Goal: Task Accomplishment & Management: Manage account settings

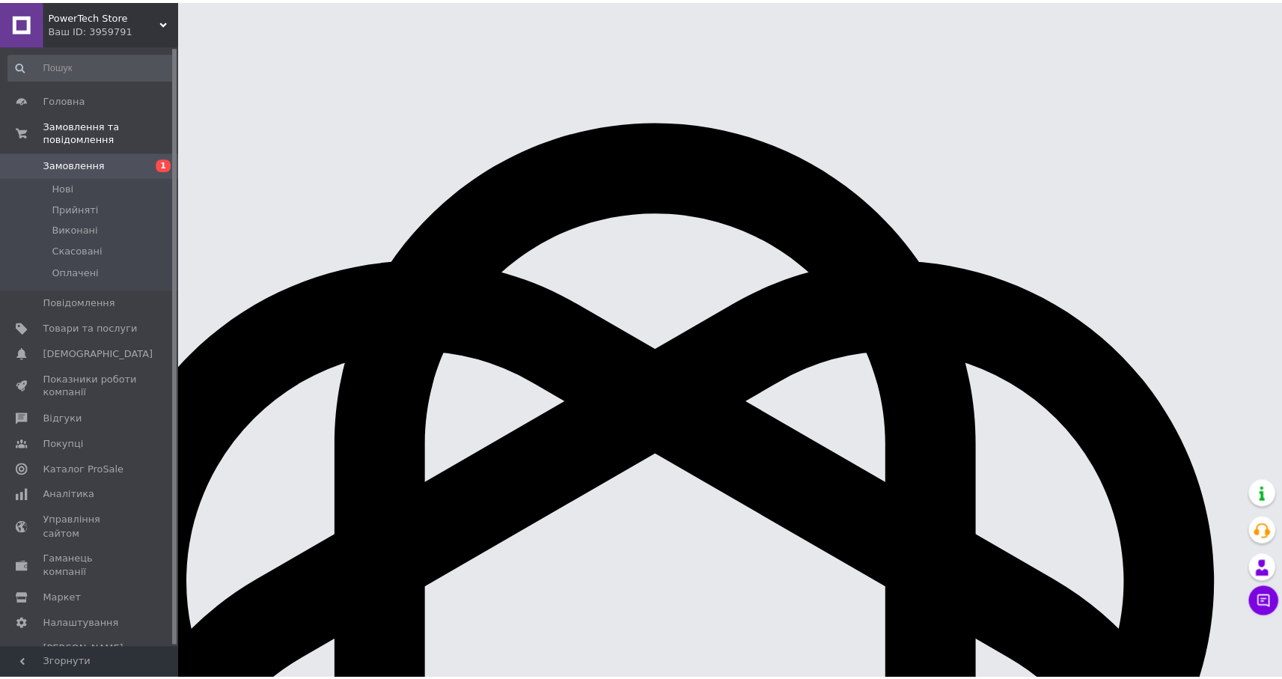
scroll to position [44453, 0]
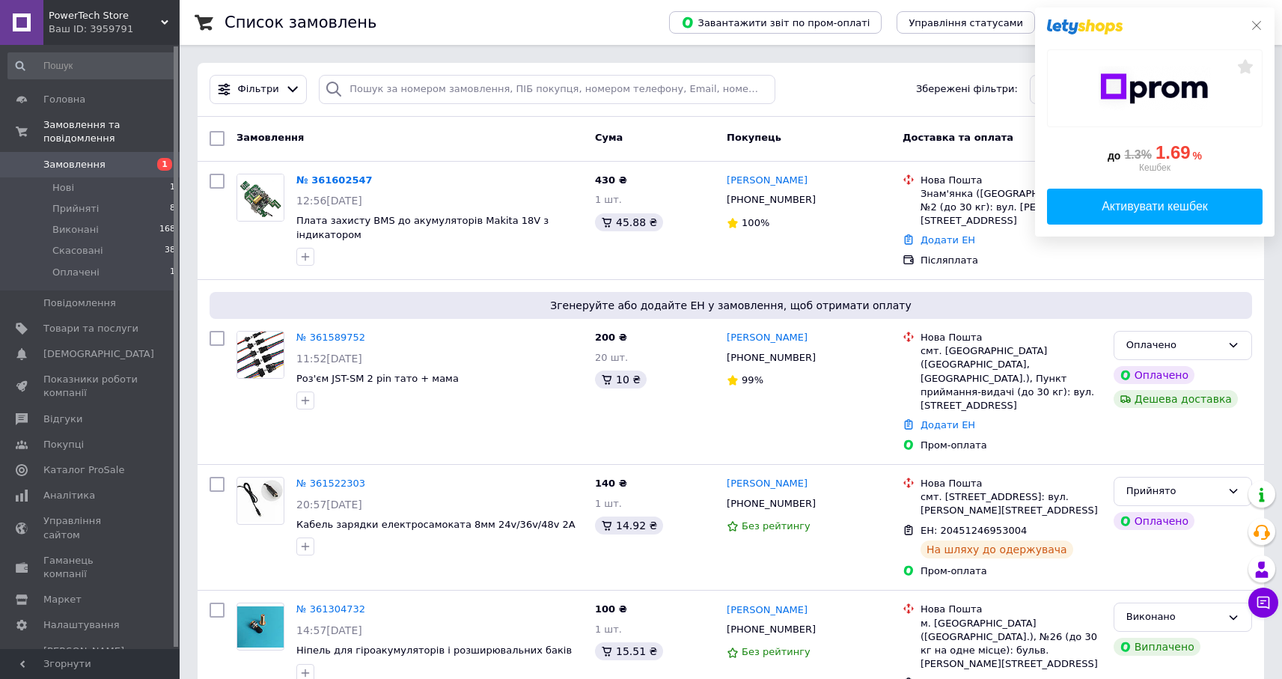
click at [1256, 26] on icon at bounding box center [1256, 25] width 9 height 9
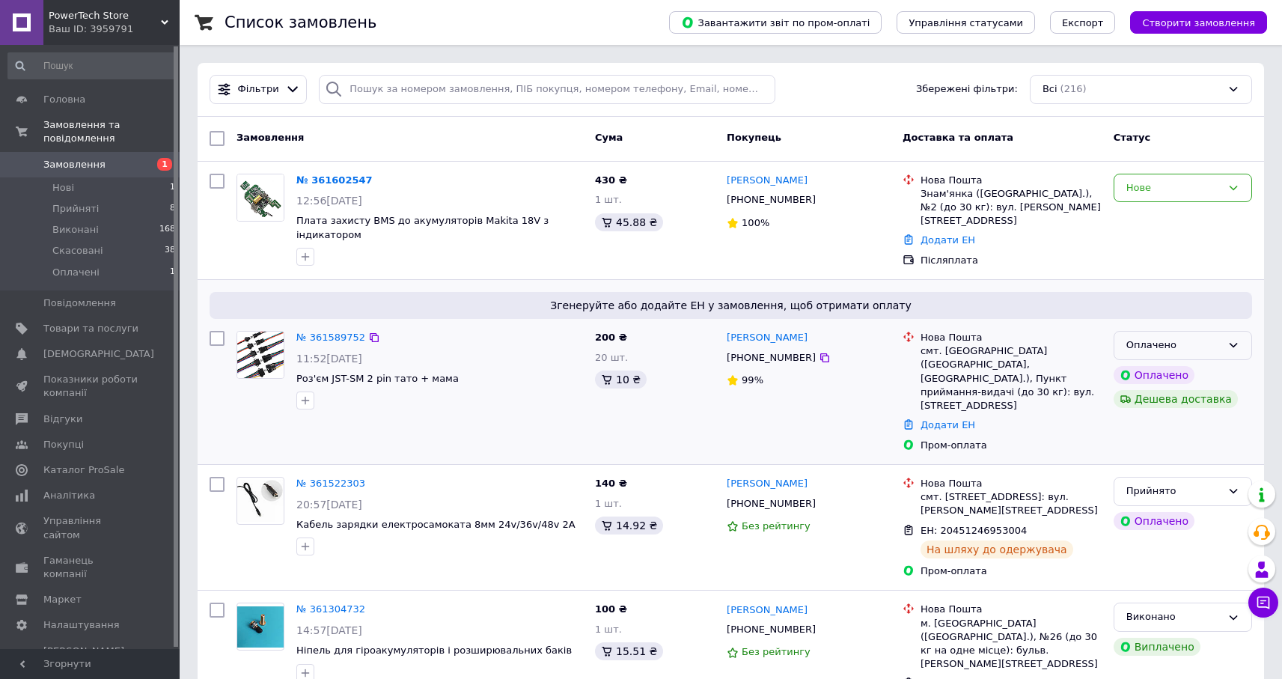
click at [1194, 347] on div "Оплачено" at bounding box center [1174, 346] width 95 height 16
click at [1142, 380] on li "Прийнято" at bounding box center [1183, 377] width 137 height 28
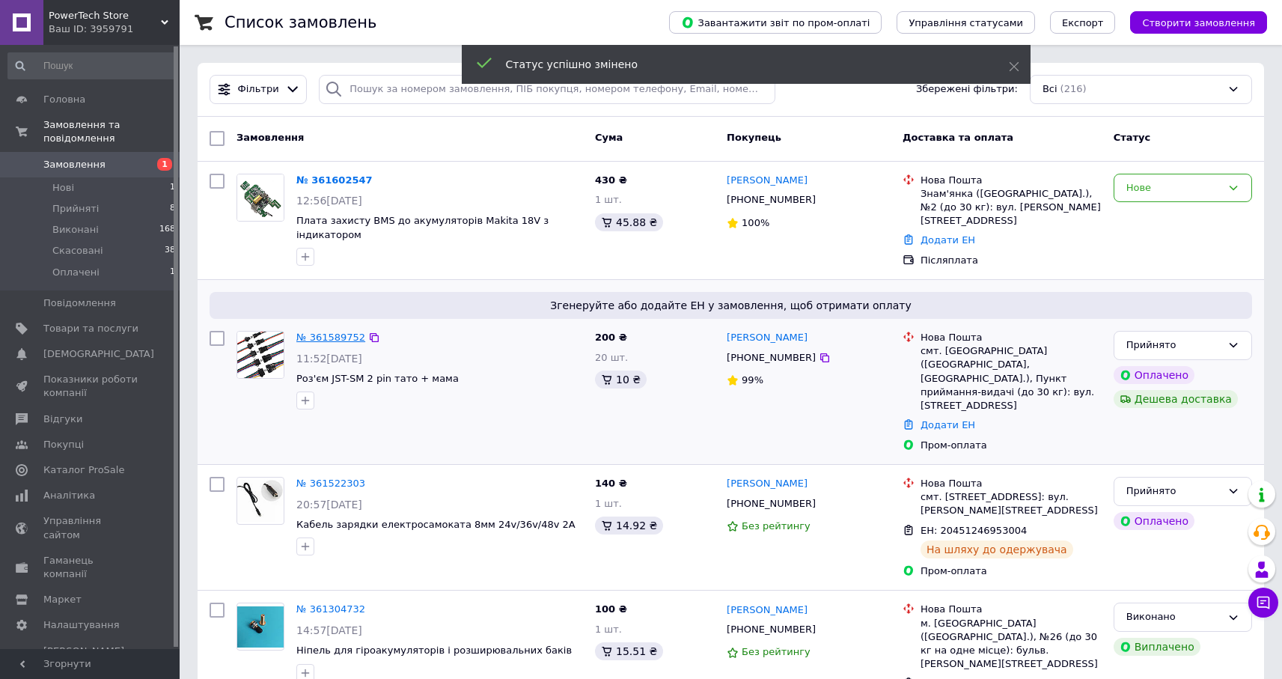
click at [350, 337] on link "№ 361589752" at bounding box center [330, 337] width 69 height 11
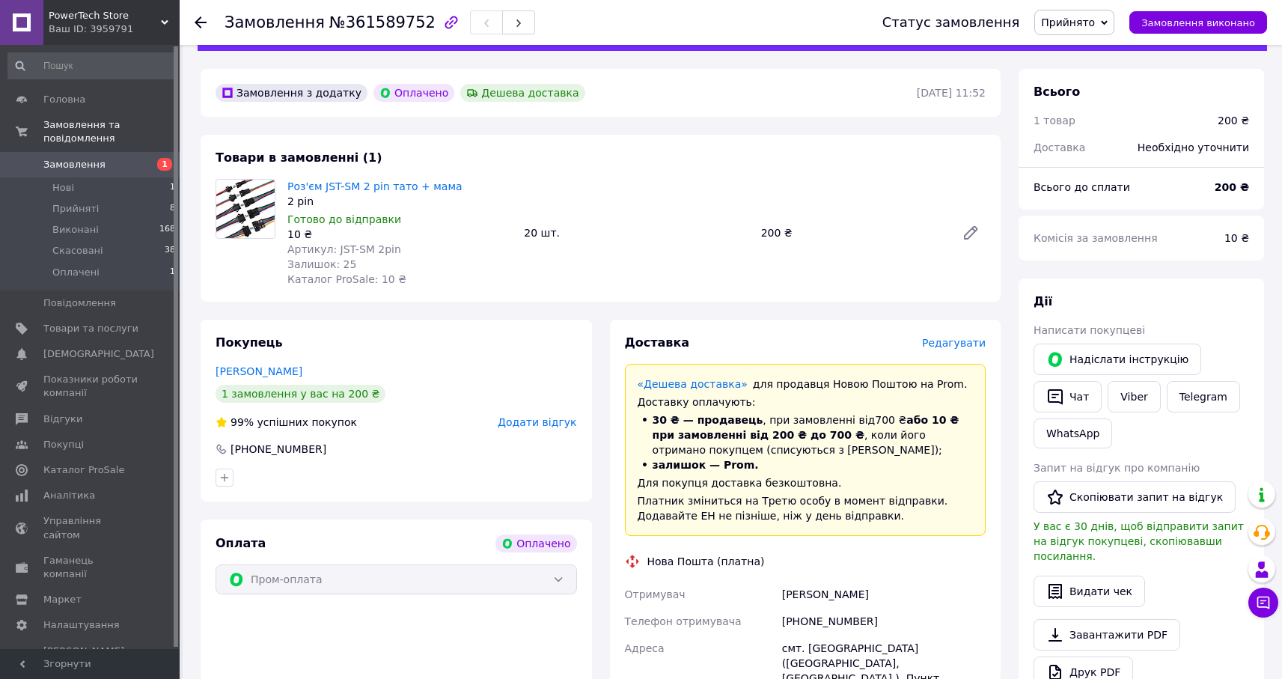
scroll to position [301, 0]
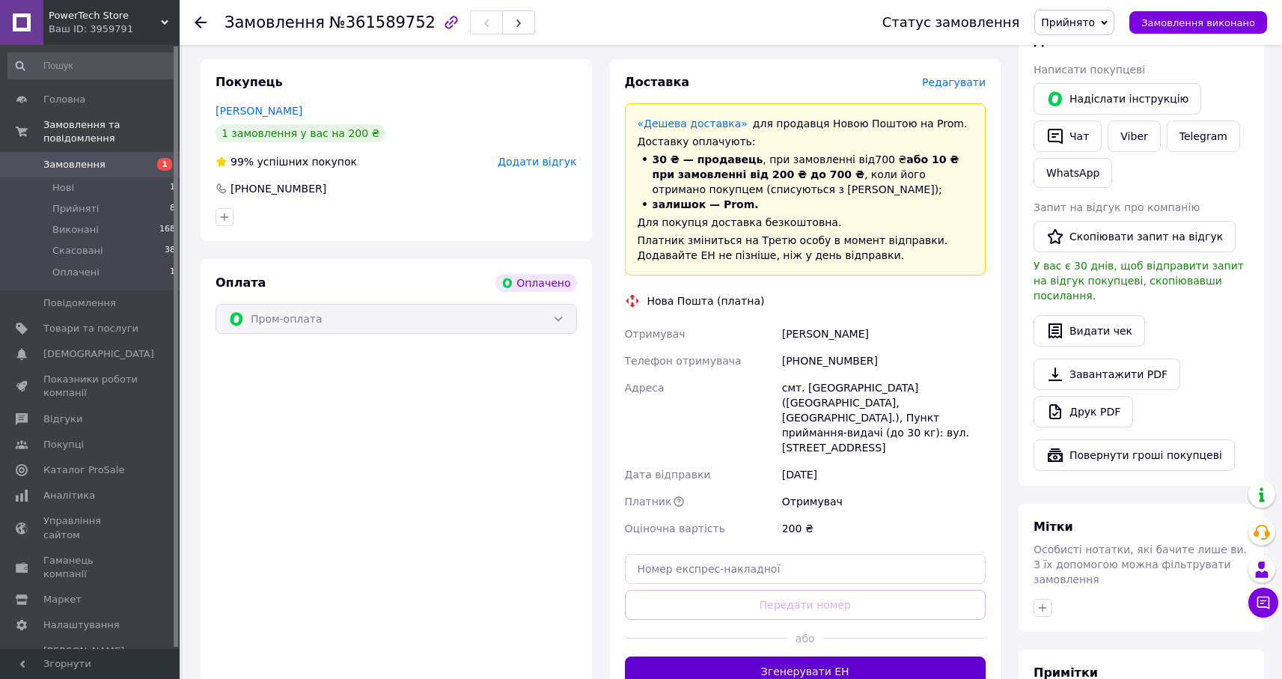
click at [835, 657] on button "Згенерувати ЕН" at bounding box center [806, 672] width 362 height 30
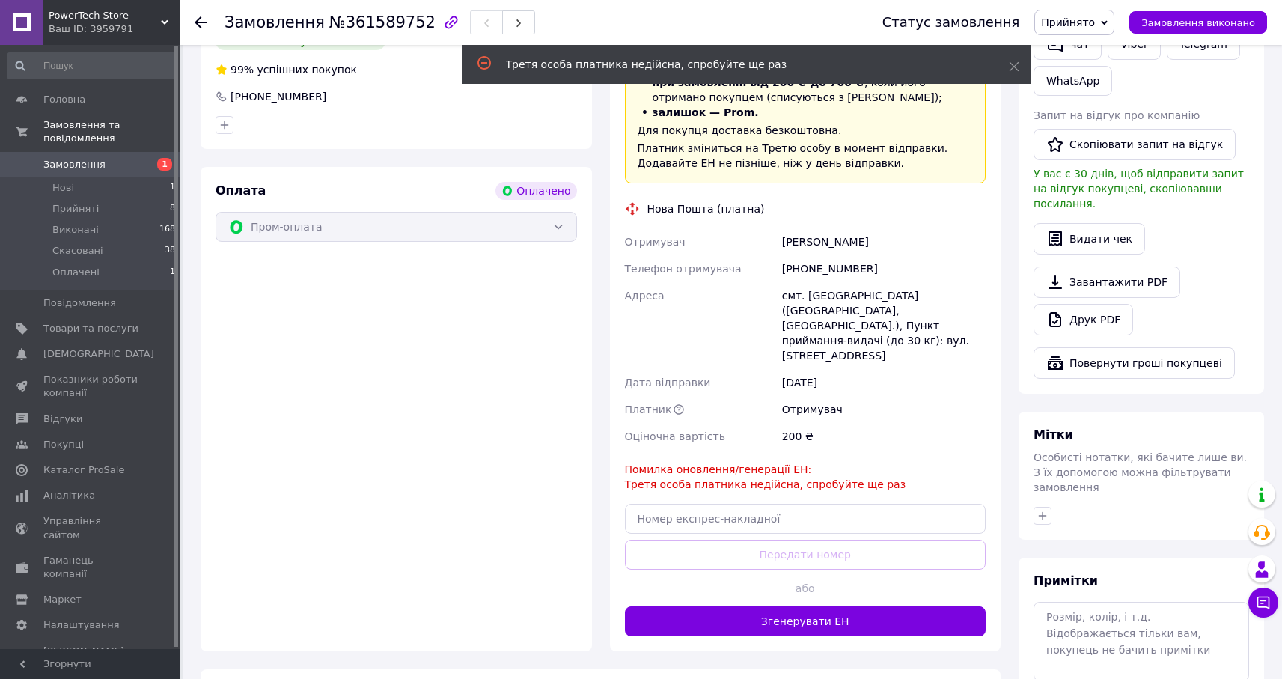
scroll to position [424, 0]
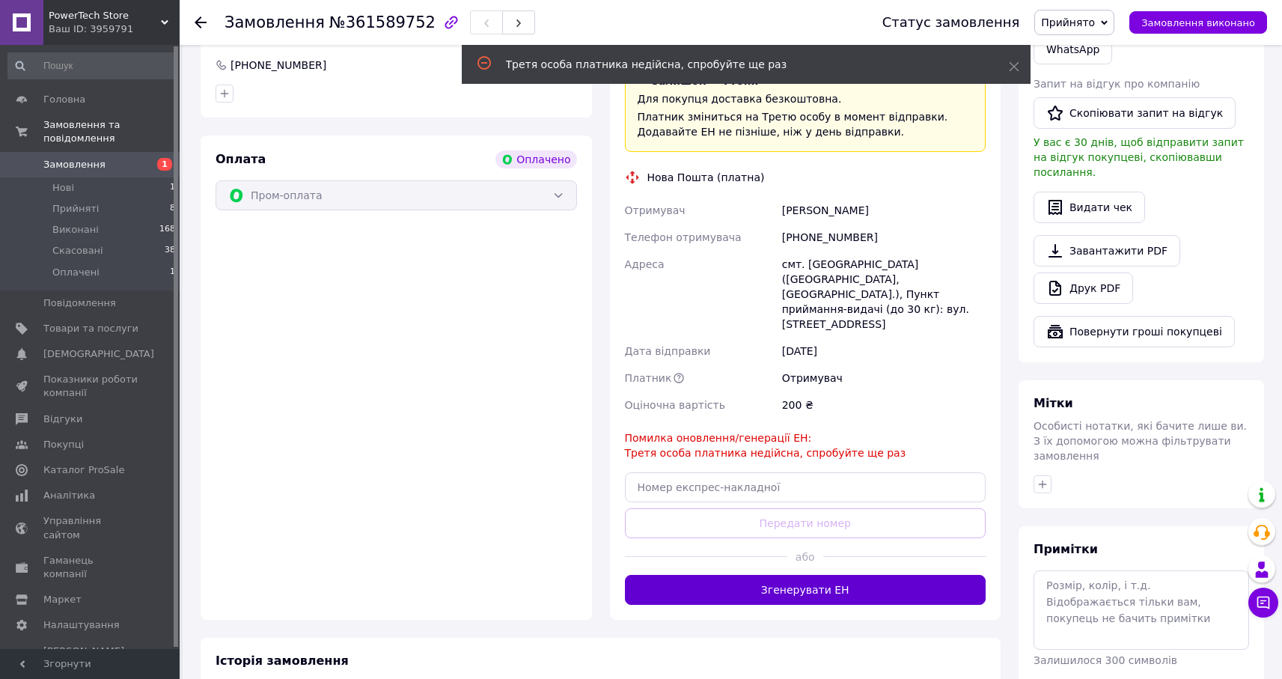
click at [768, 575] on button "Згенерувати ЕН" at bounding box center [806, 590] width 362 height 30
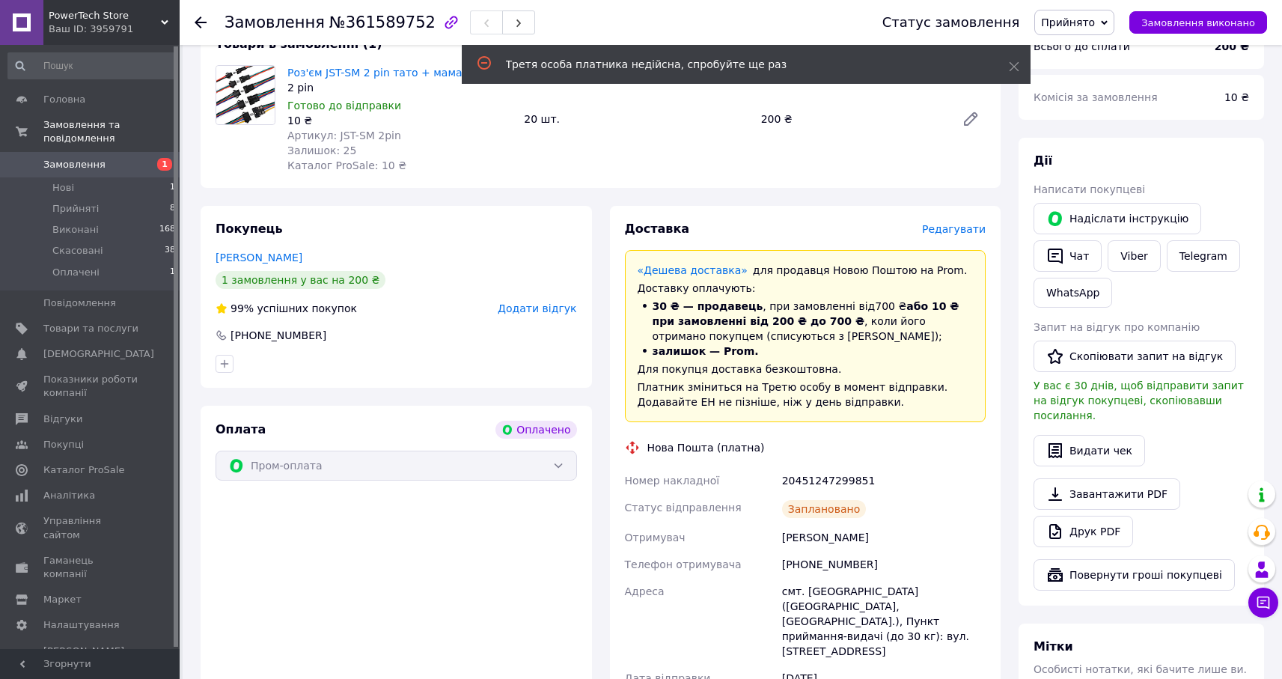
scroll to position [51, 0]
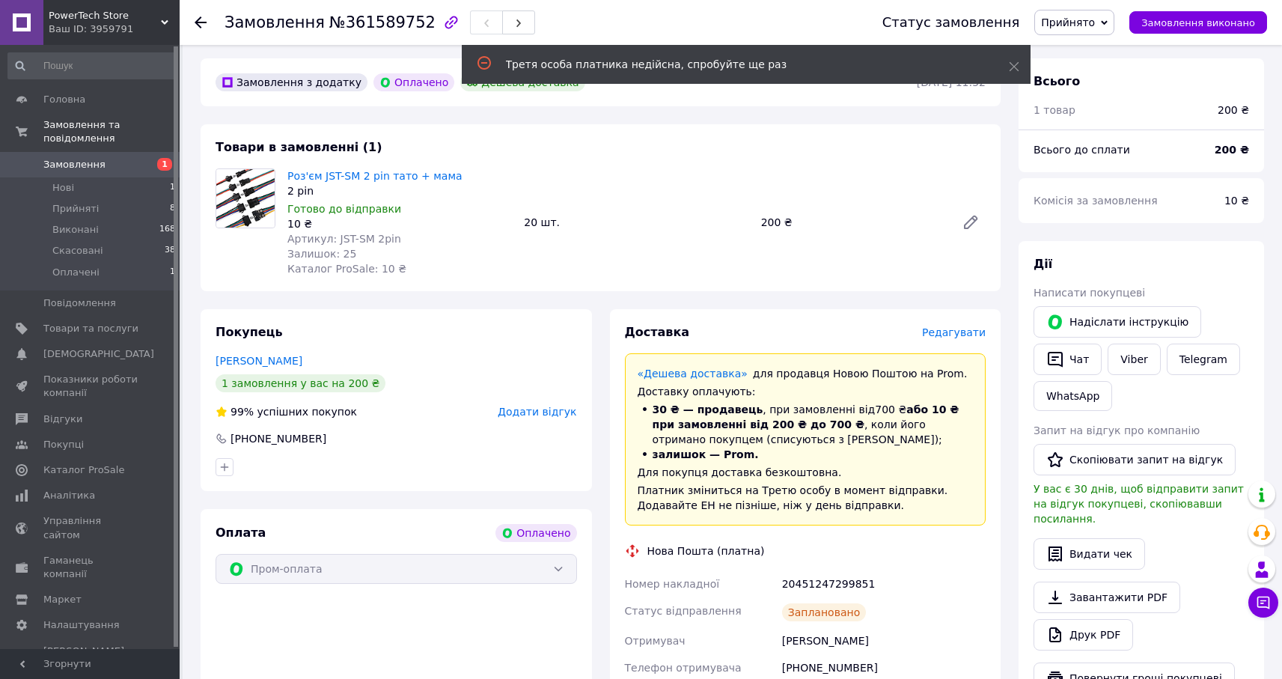
click at [87, 171] on link "Замовлення 1" at bounding box center [92, 164] width 184 height 25
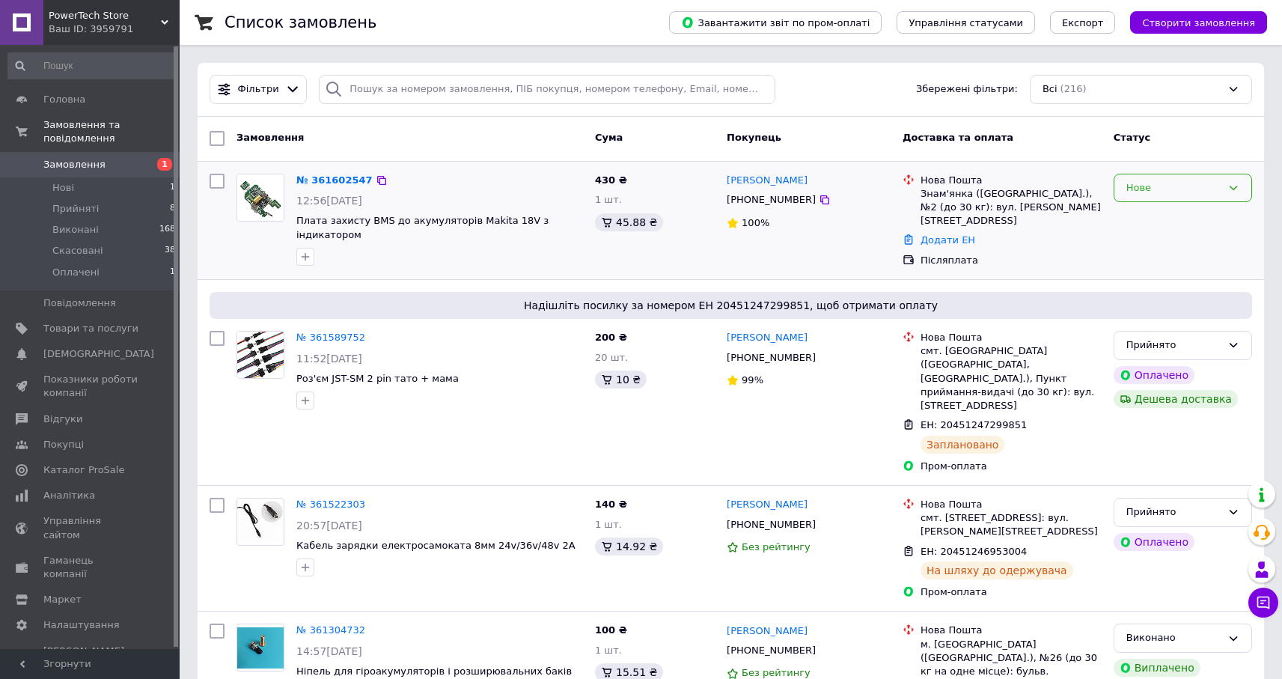
click at [1140, 181] on div "Нове" at bounding box center [1174, 188] width 95 height 16
click at [1146, 210] on li "Прийнято" at bounding box center [1183, 219] width 137 height 28
click at [333, 184] on link "№ 361602547" at bounding box center [330, 179] width 69 height 11
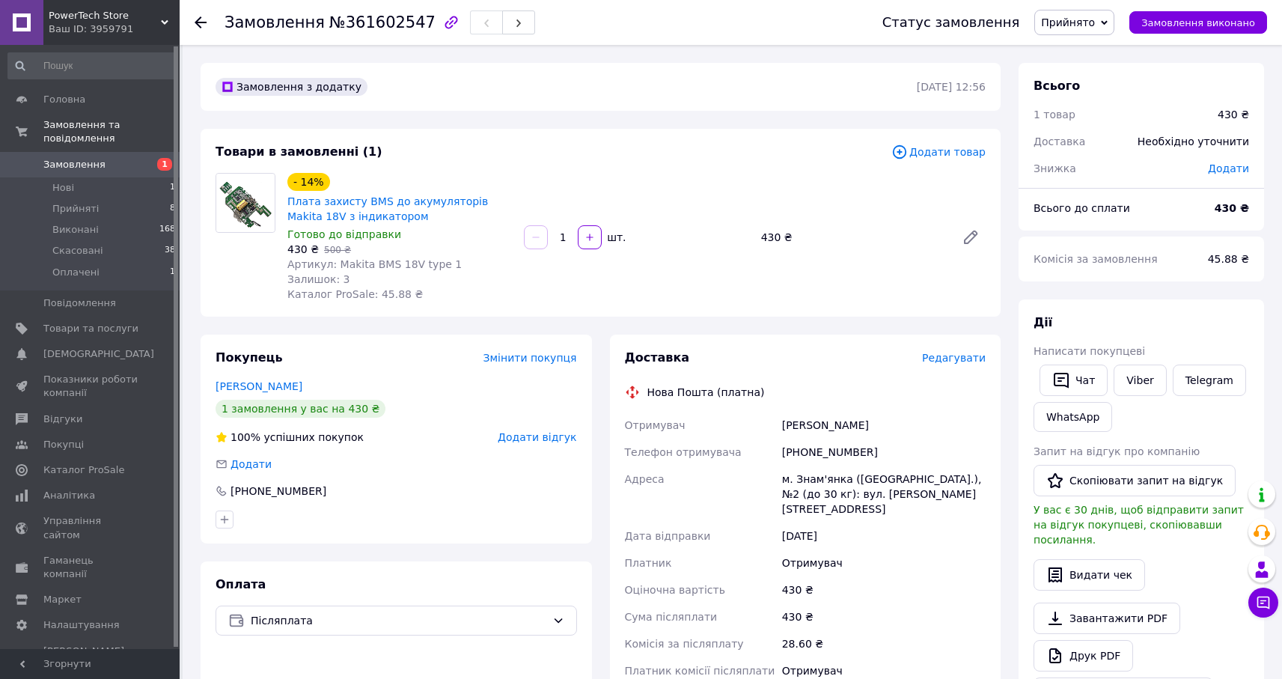
click at [952, 360] on span "Редагувати" at bounding box center [954, 358] width 64 height 12
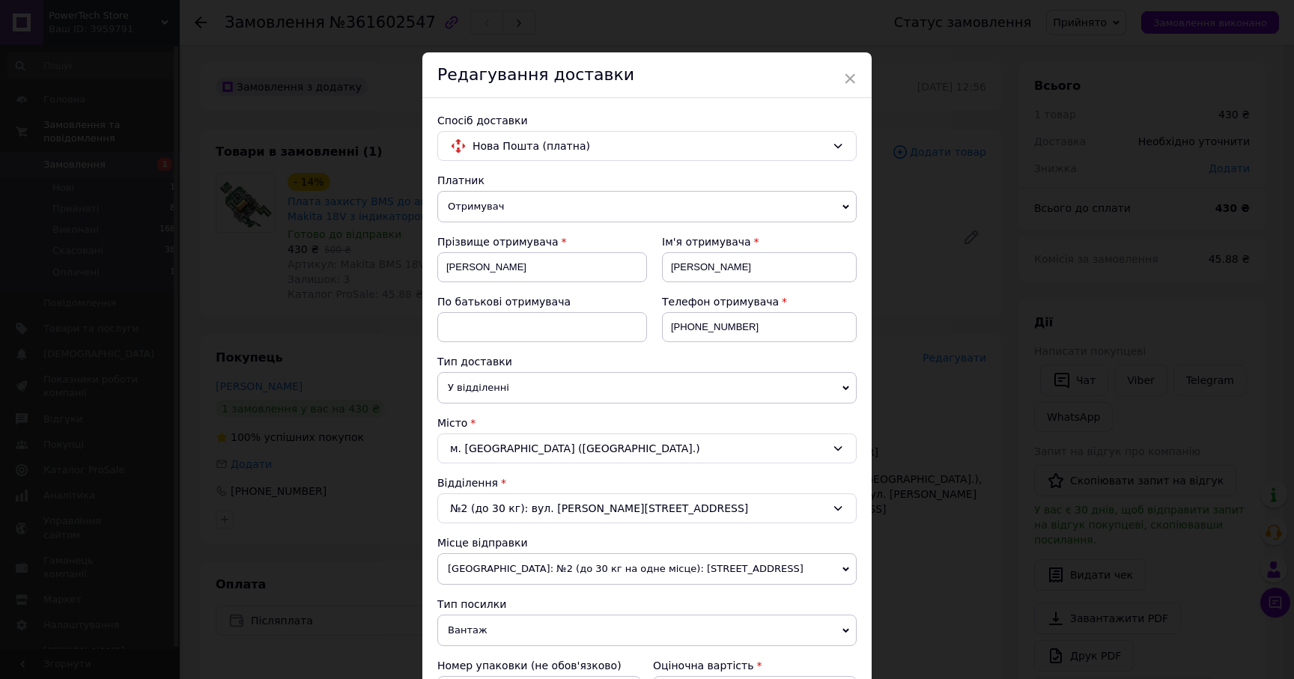
scroll to position [290, 0]
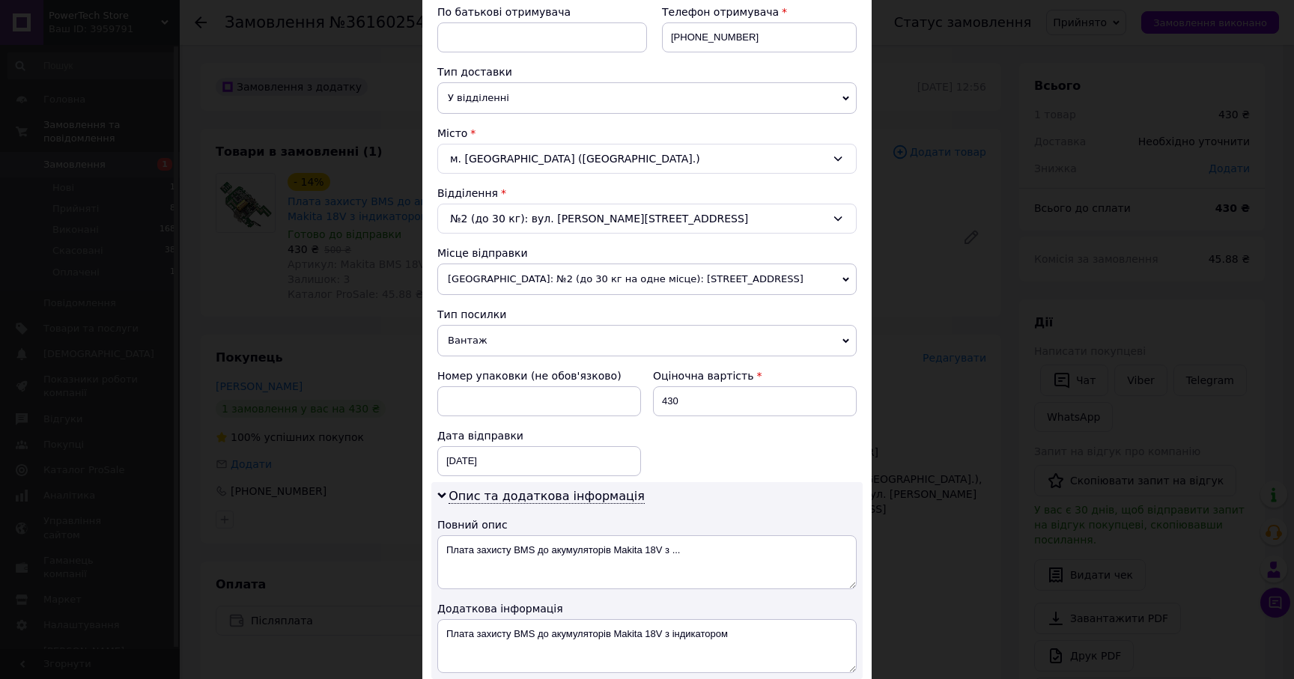
click at [496, 289] on span "[GEOGRAPHIC_DATA]: №2 (до 30 кг на одне місце): [STREET_ADDRESS]" at bounding box center [646, 279] width 419 height 31
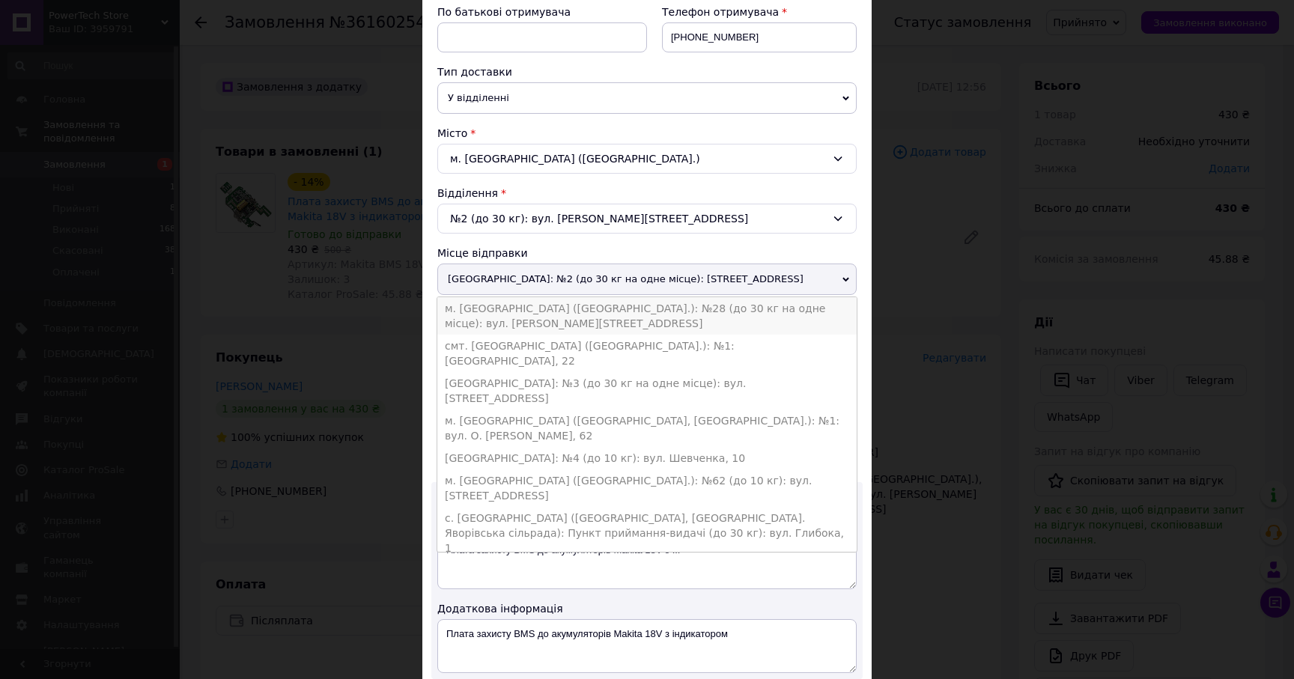
click at [493, 310] on li "м. [GEOGRAPHIC_DATA] ([GEOGRAPHIC_DATA].): №28 (до 30 кг на одне місце): вул. […" at bounding box center [646, 315] width 419 height 37
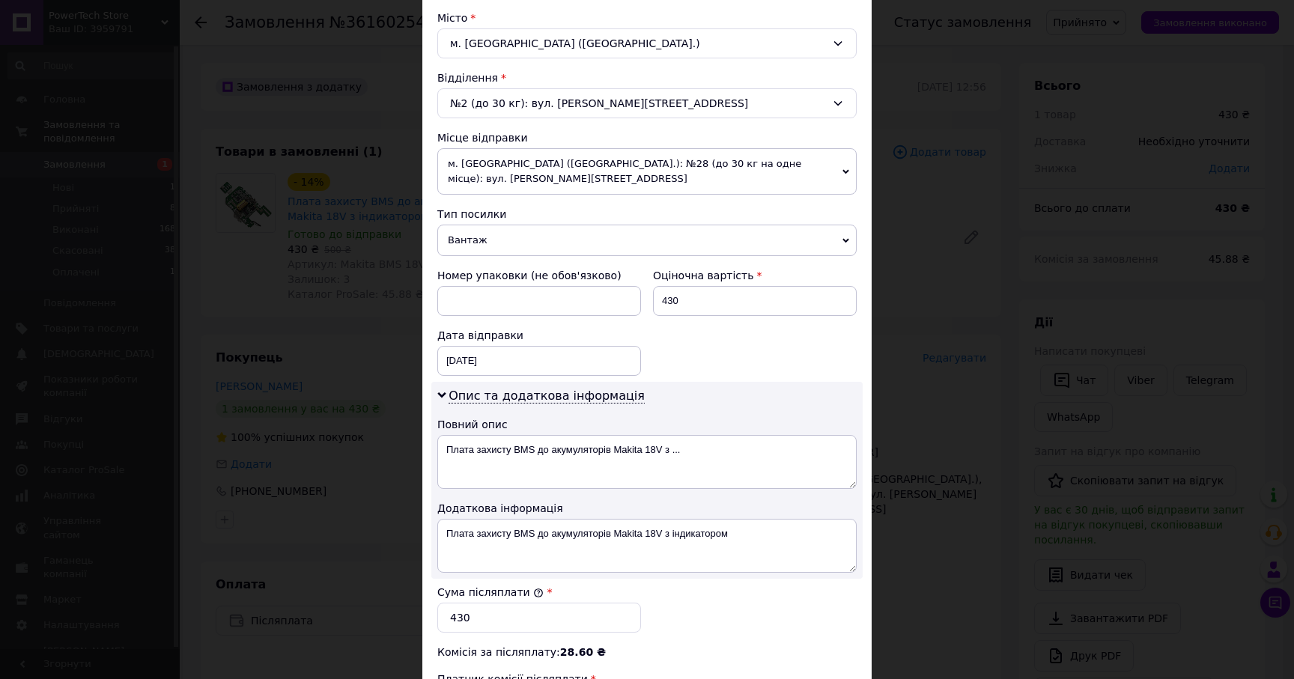
scroll to position [423, 0]
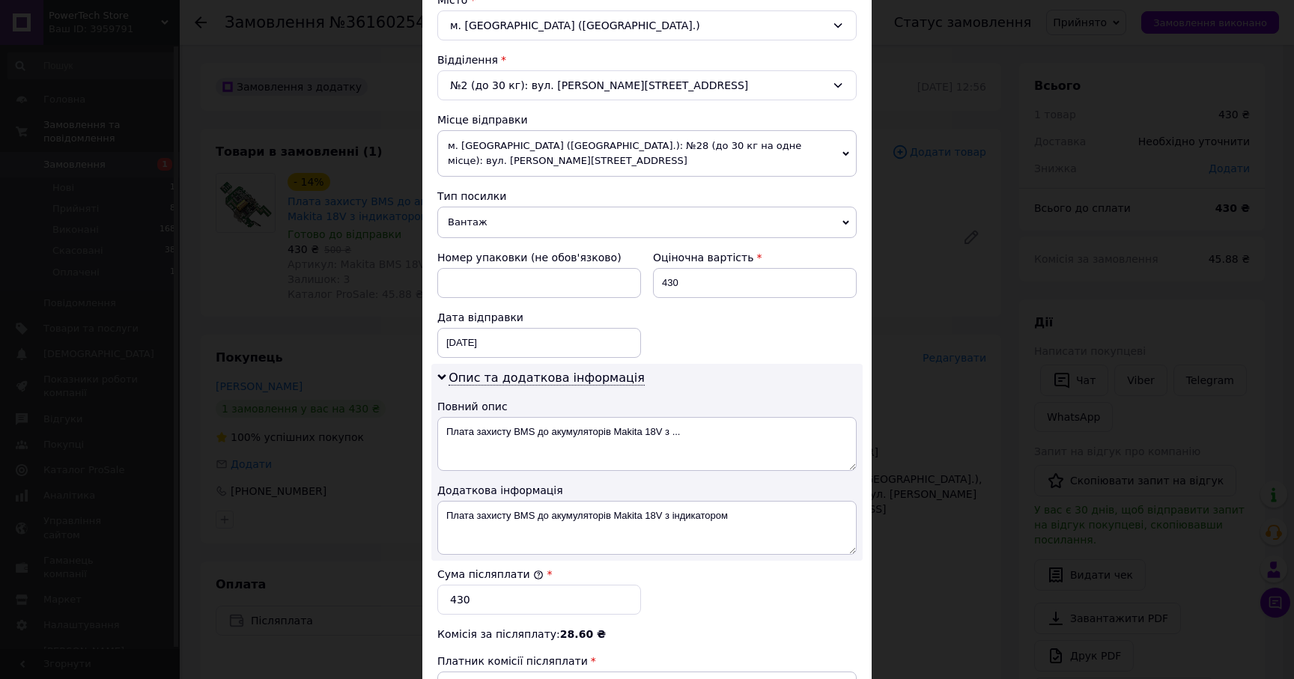
click at [496, 228] on span "Вантаж" at bounding box center [646, 222] width 419 height 31
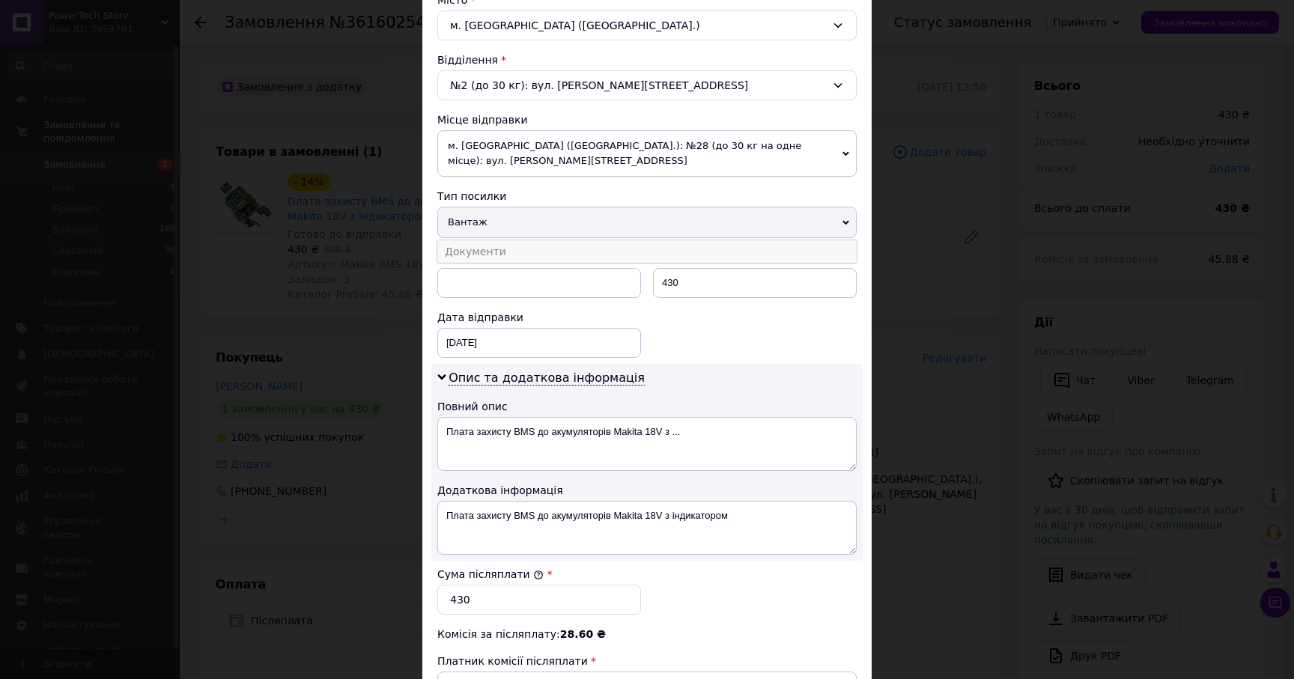
click at [490, 256] on li "Документи" at bounding box center [646, 251] width 419 height 22
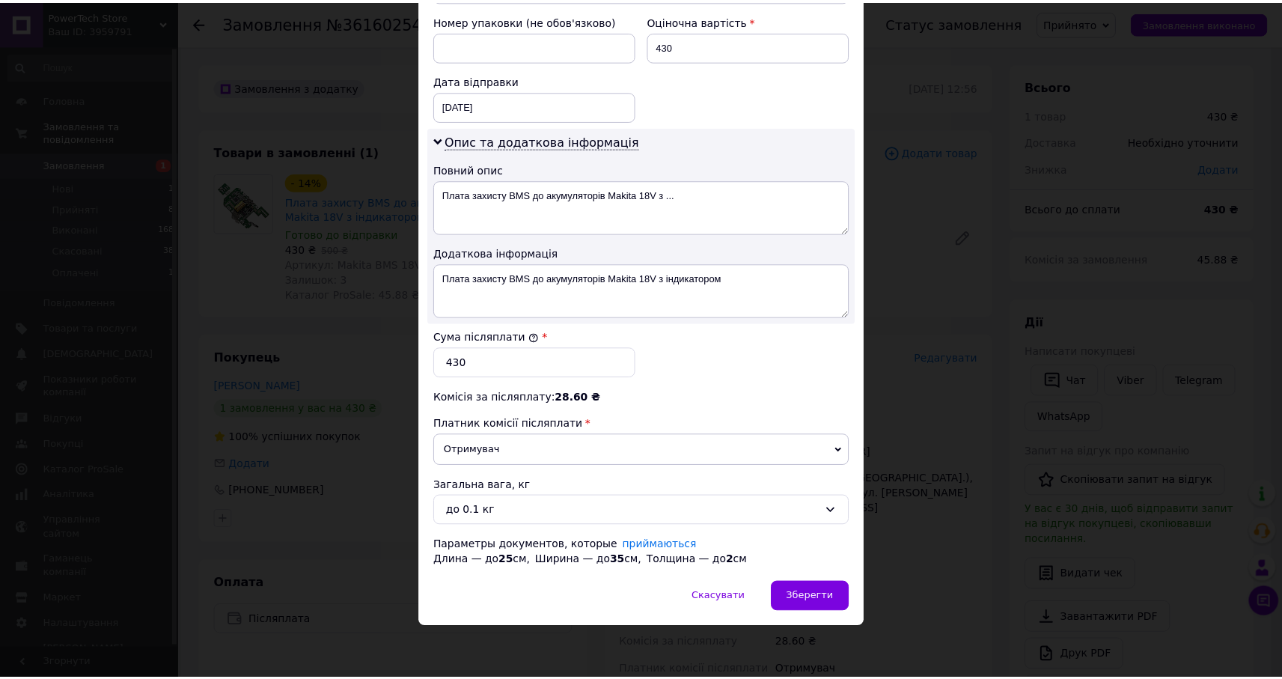
scroll to position [661, 0]
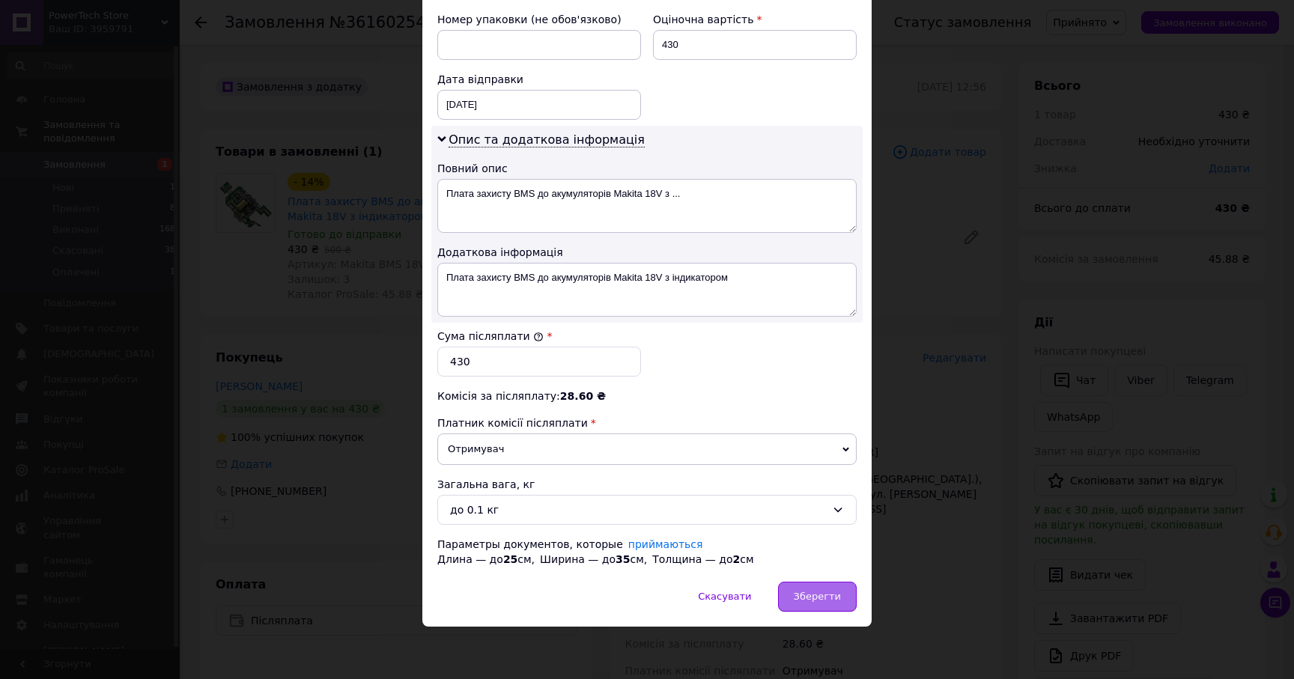
click at [808, 593] on span "Зберегти" at bounding box center [816, 596] width 47 height 11
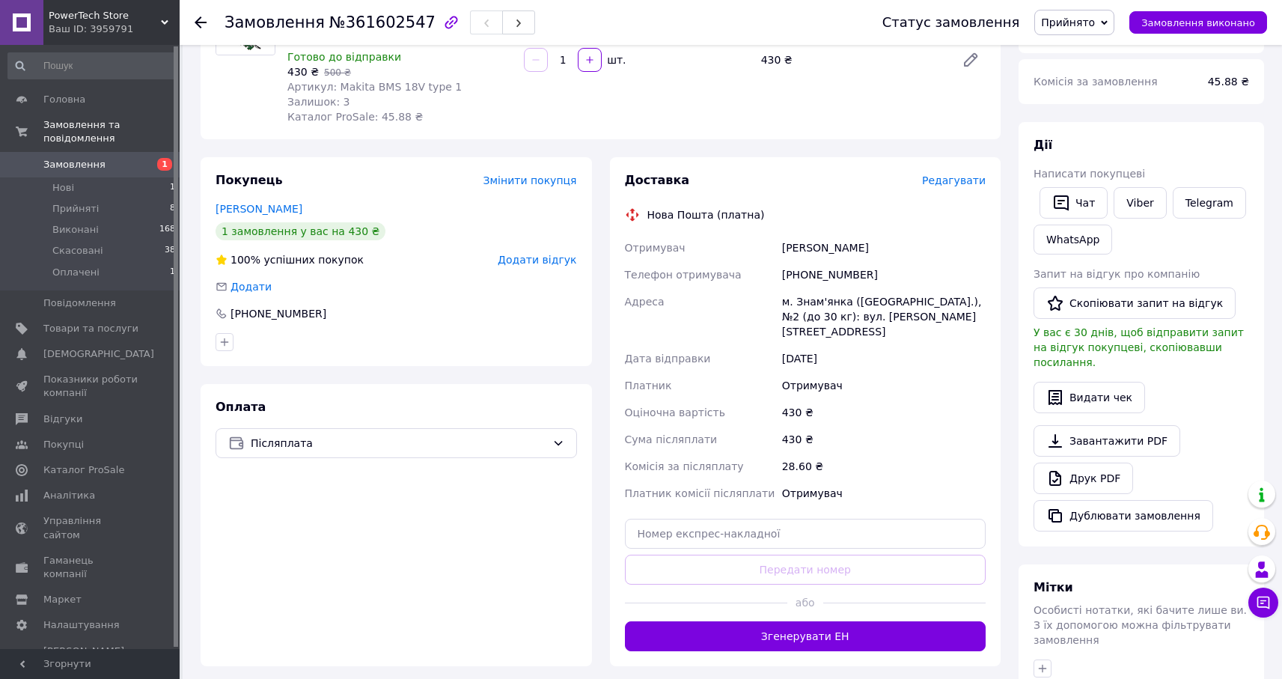
scroll to position [186, 0]
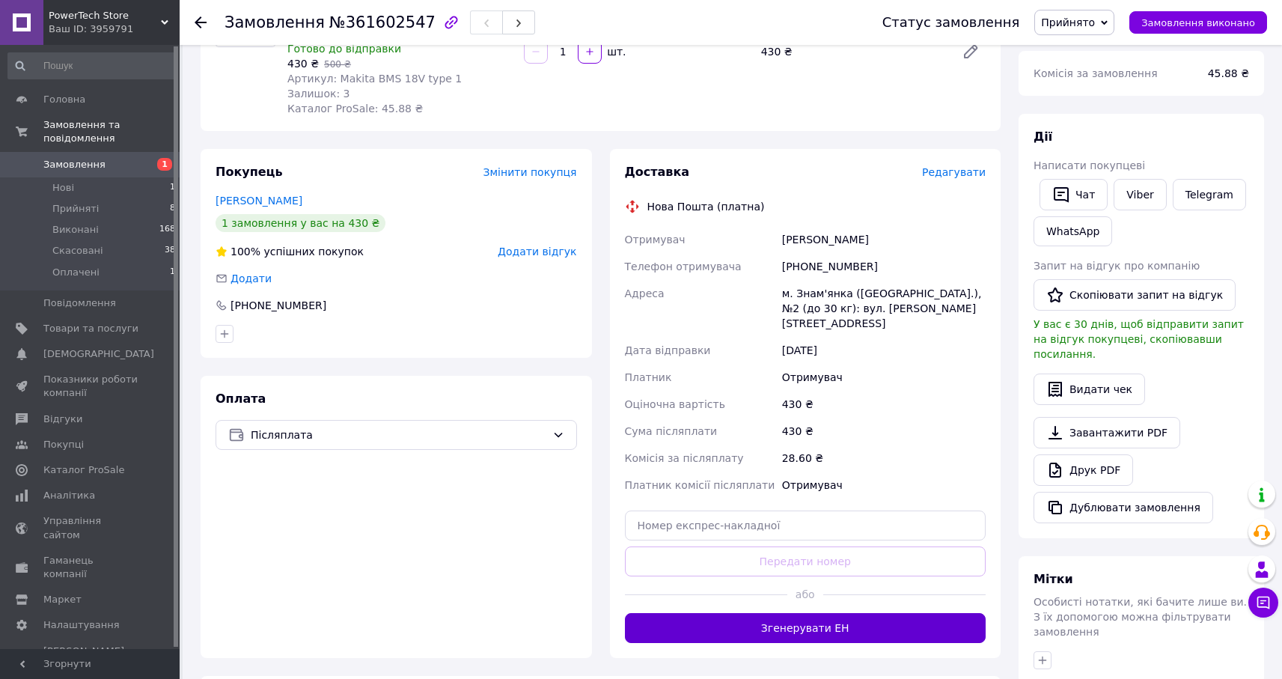
click at [802, 615] on button "Згенерувати ЕН" at bounding box center [806, 628] width 362 height 30
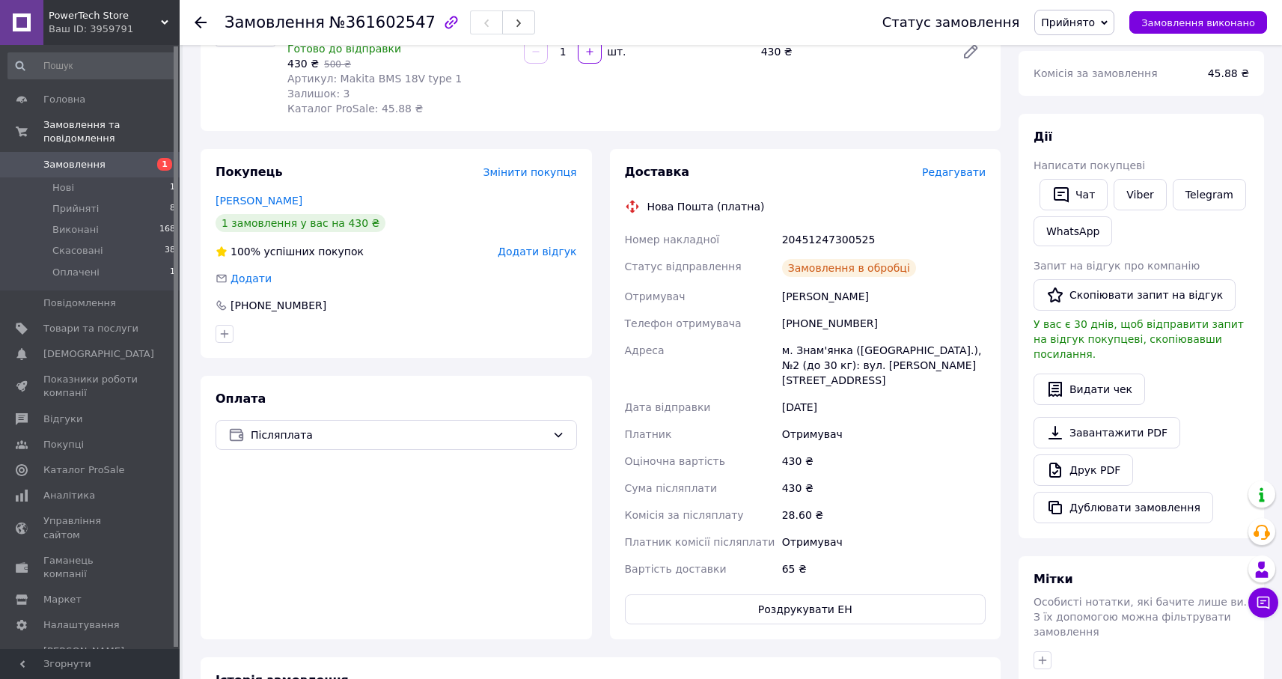
click at [97, 168] on span "Замовлення" at bounding box center [74, 164] width 62 height 13
